Goal: Book appointment/travel/reservation

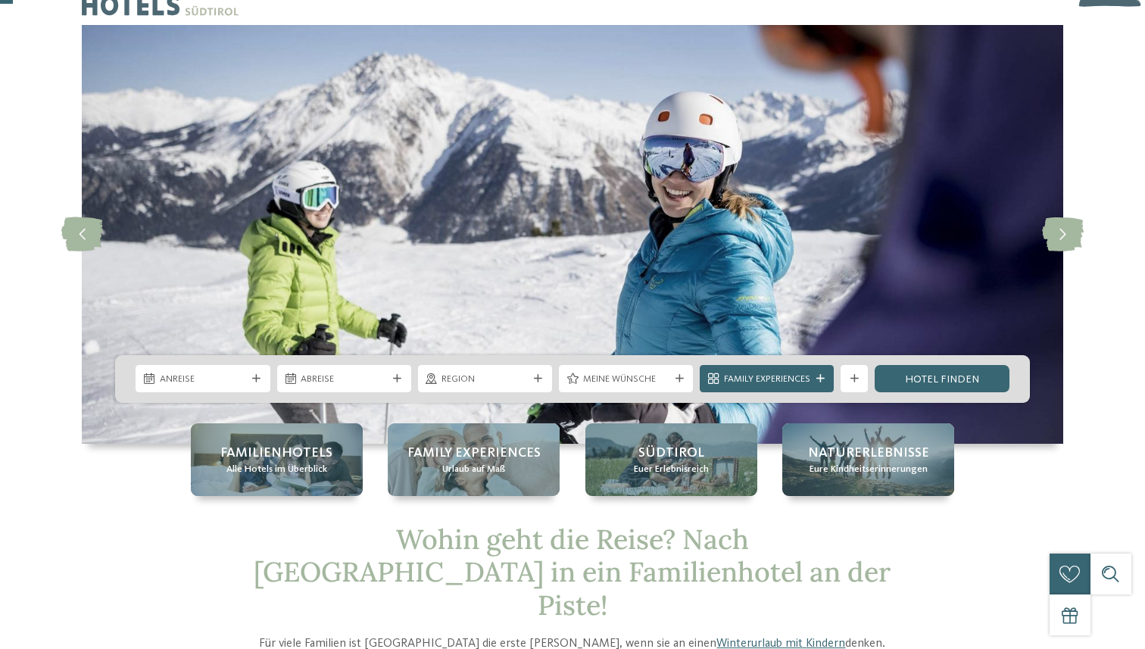
scroll to position [51, 0]
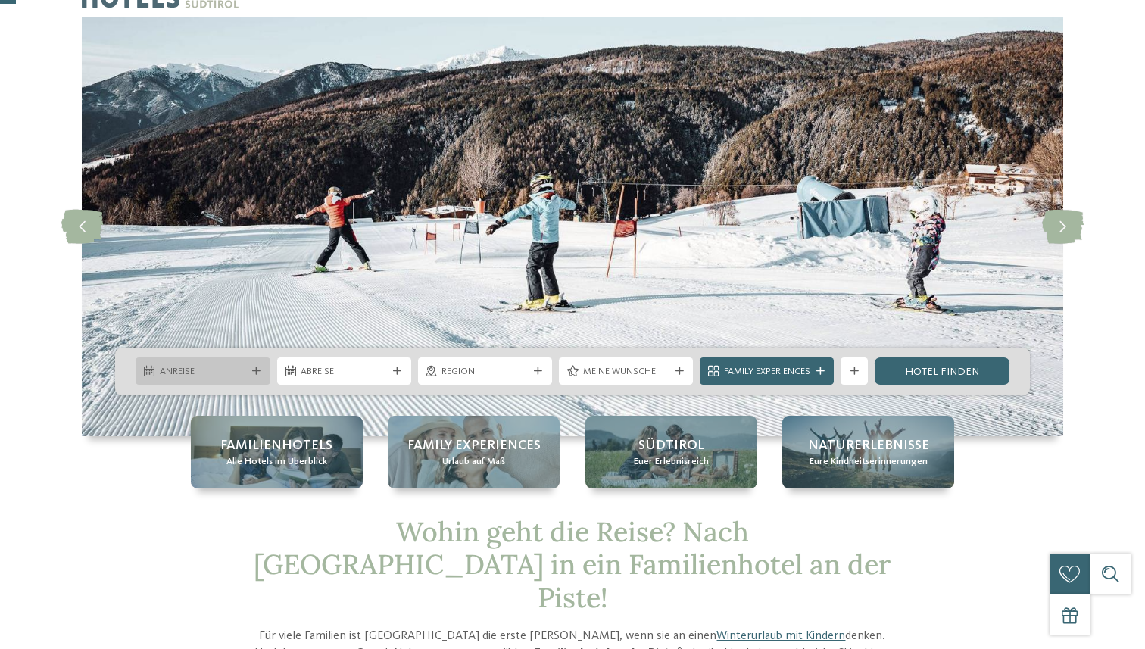
click at [250, 369] on div at bounding box center [257, 371] width 14 height 8
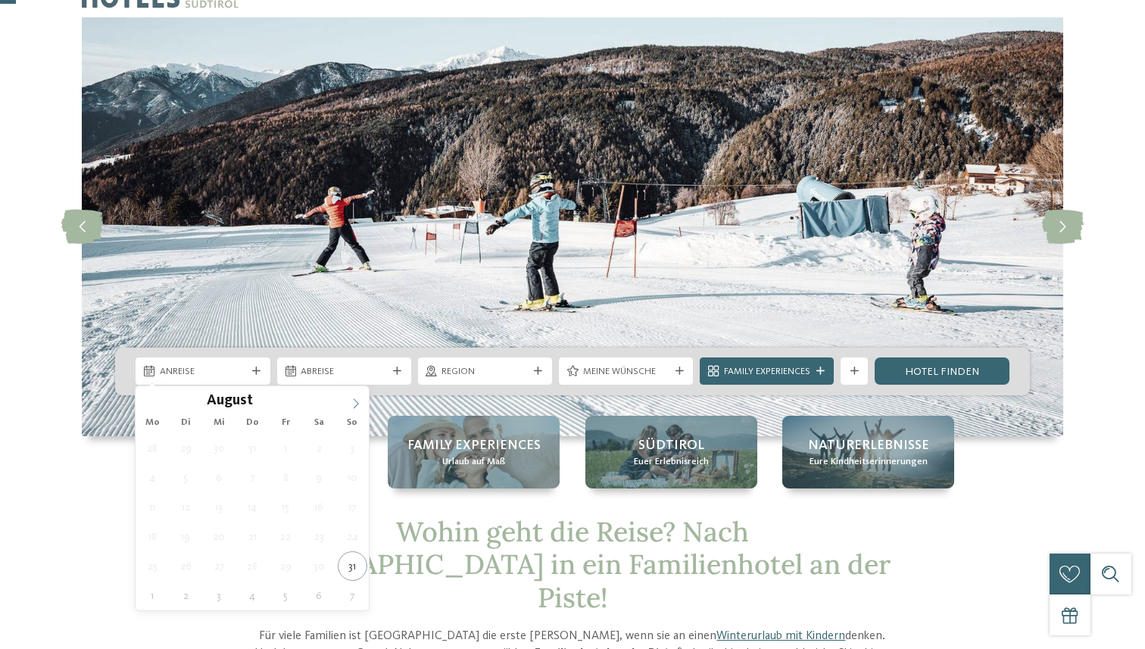
click at [355, 401] on icon at bounding box center [356, 403] width 11 height 11
type div "[DATE]"
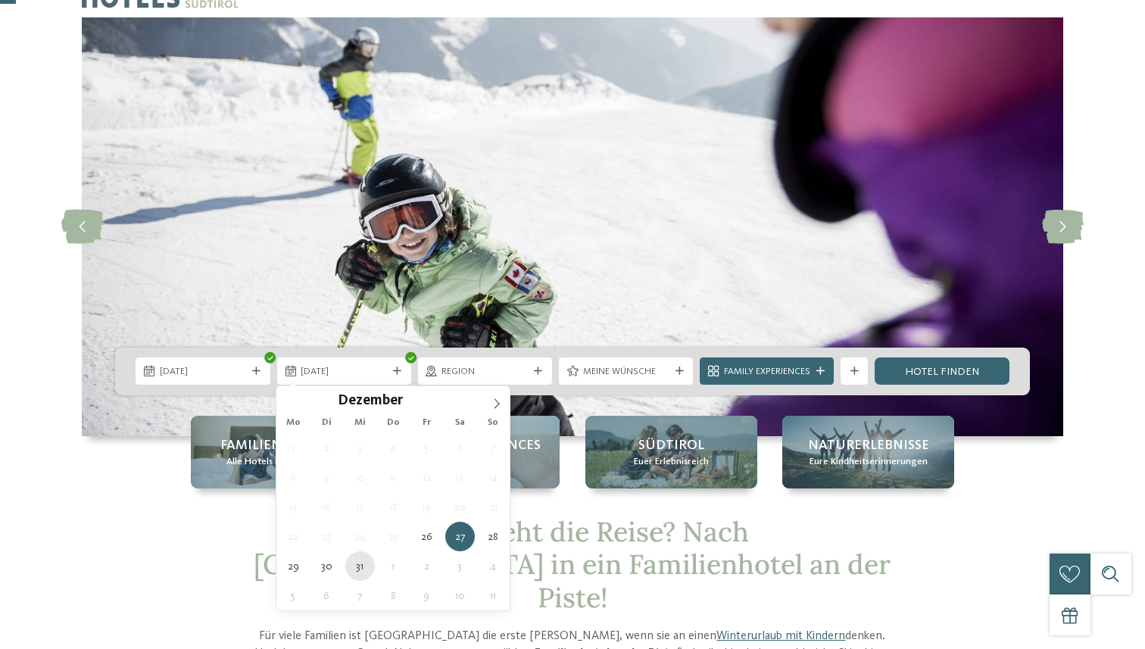
type div "[DATE]"
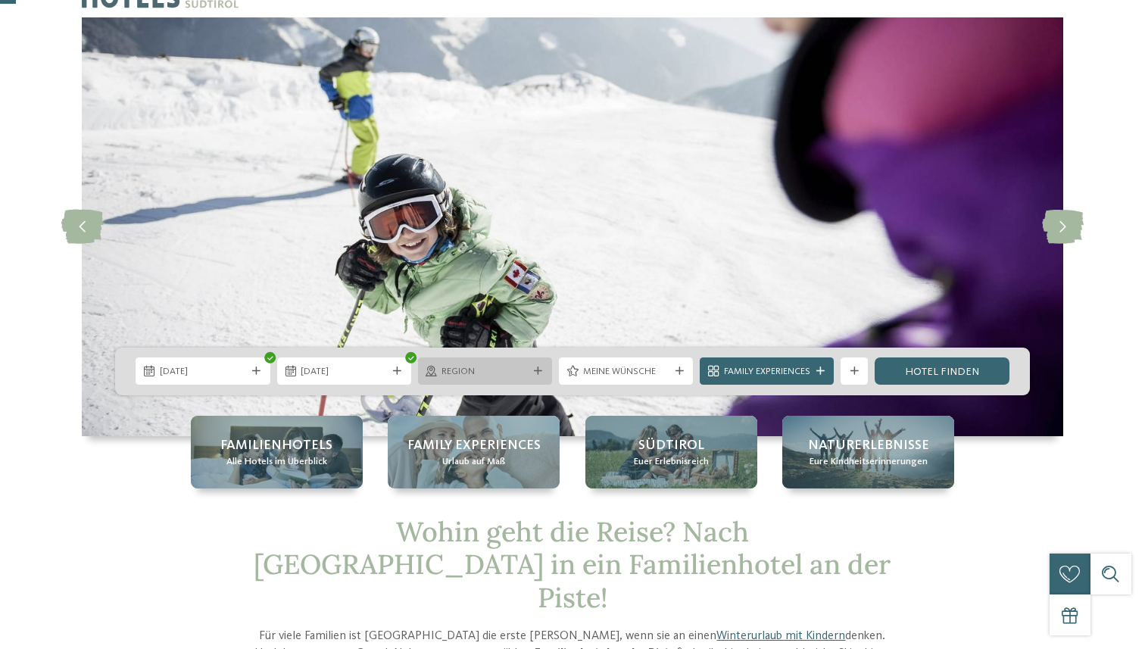
click at [465, 368] on span "Region" at bounding box center [485, 372] width 86 height 14
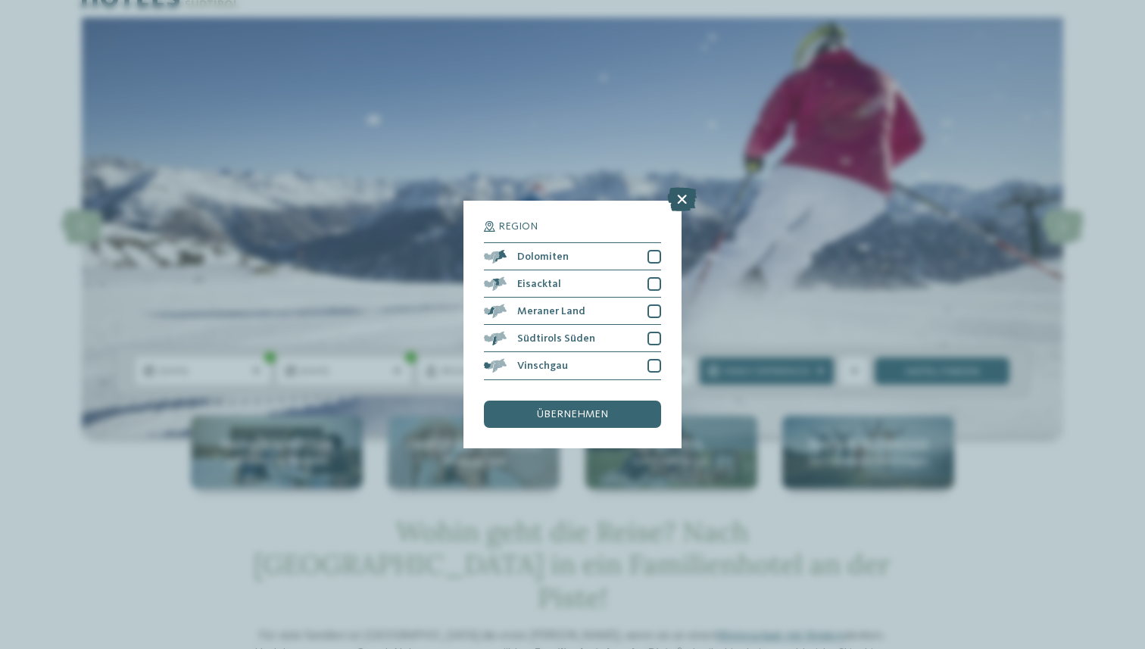
click at [676, 198] on icon at bounding box center [682, 200] width 30 height 24
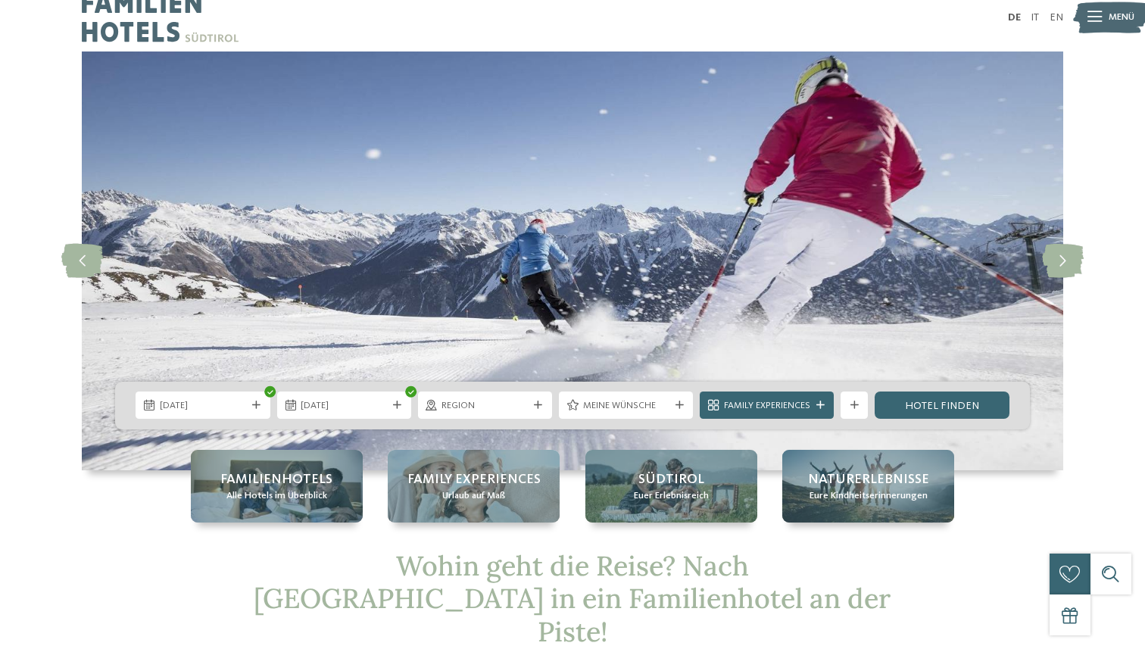
scroll to position [0, 0]
